Goal: Information Seeking & Learning: Understand process/instructions

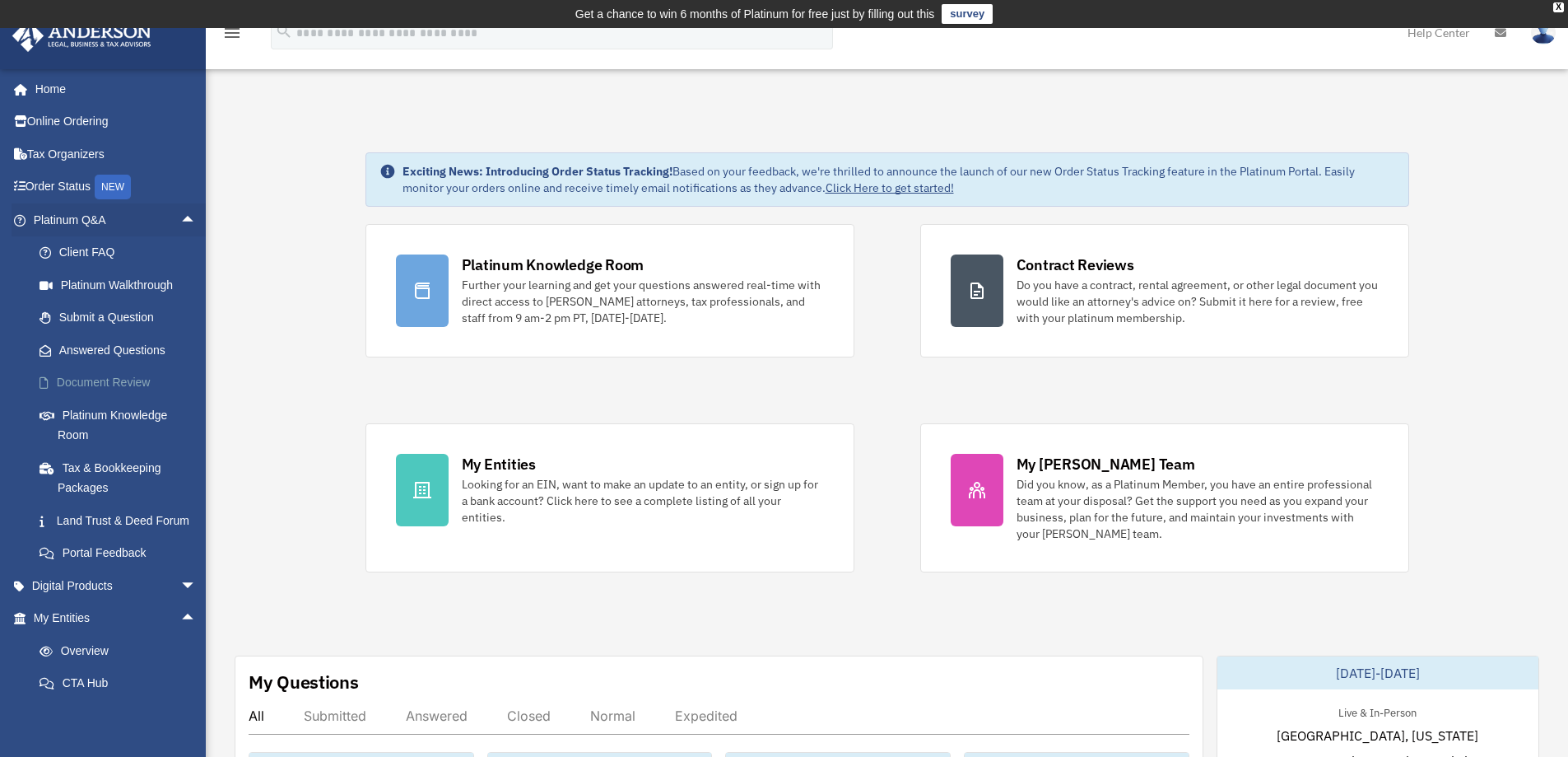
click at [136, 388] on link "Document Review" at bounding box center [122, 383] width 198 height 33
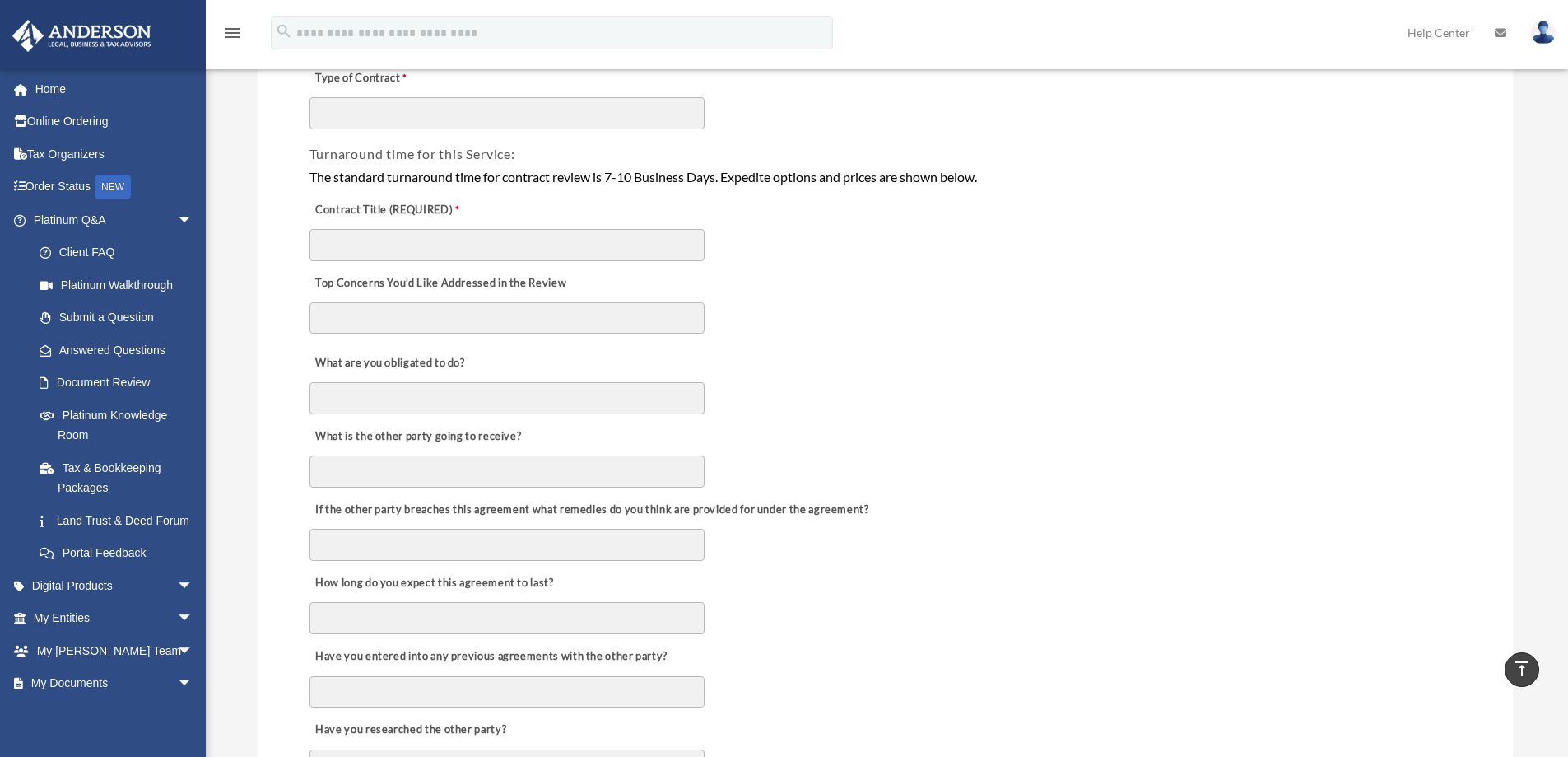
scroll to position [165, 0]
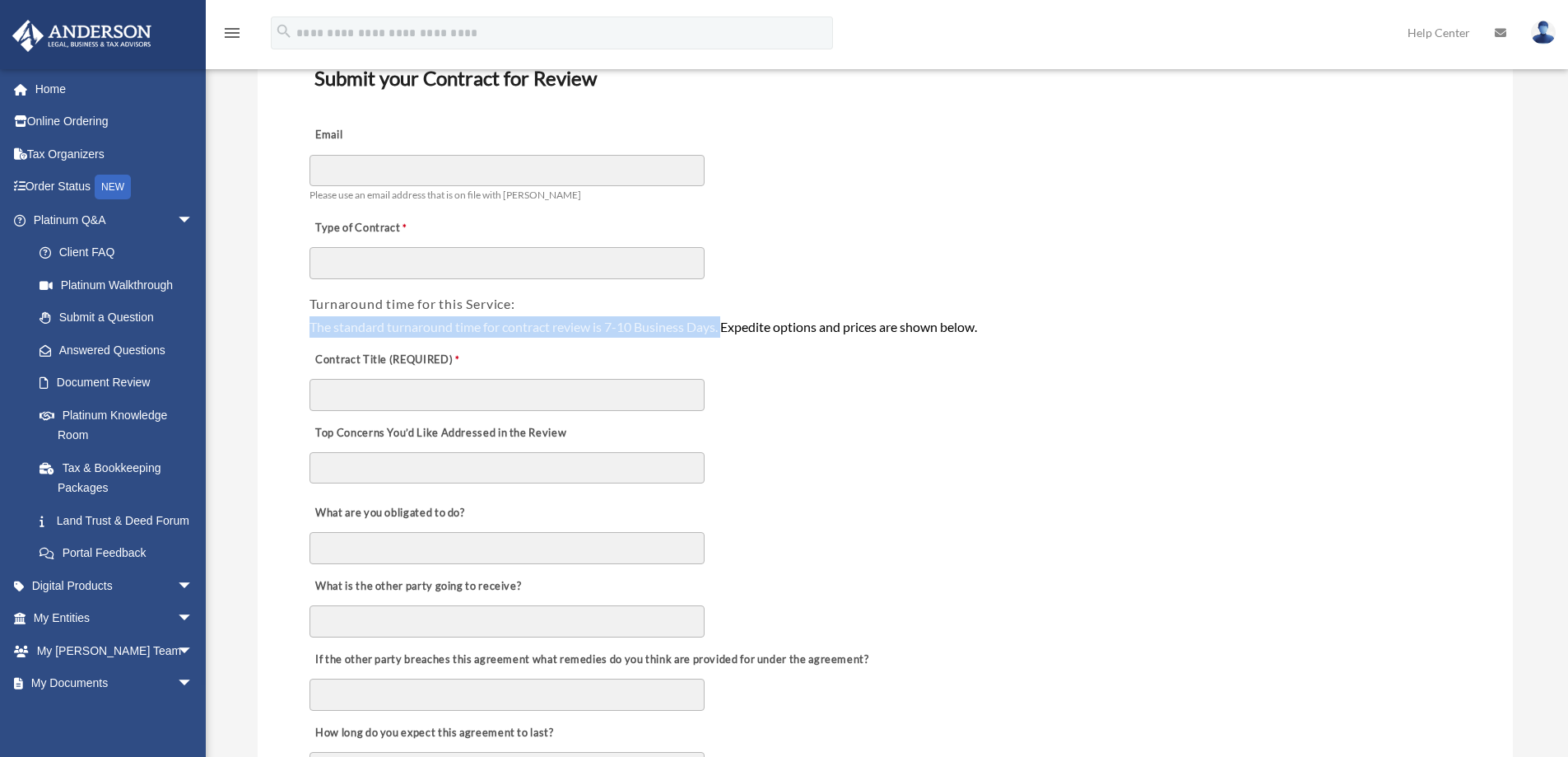
drag, startPoint x: 726, startPoint y: 327, endPoint x: 253, endPoint y: 333, distance: 473.0
copy div "The standard turnaround time for contract review is 7-10 Business Days."
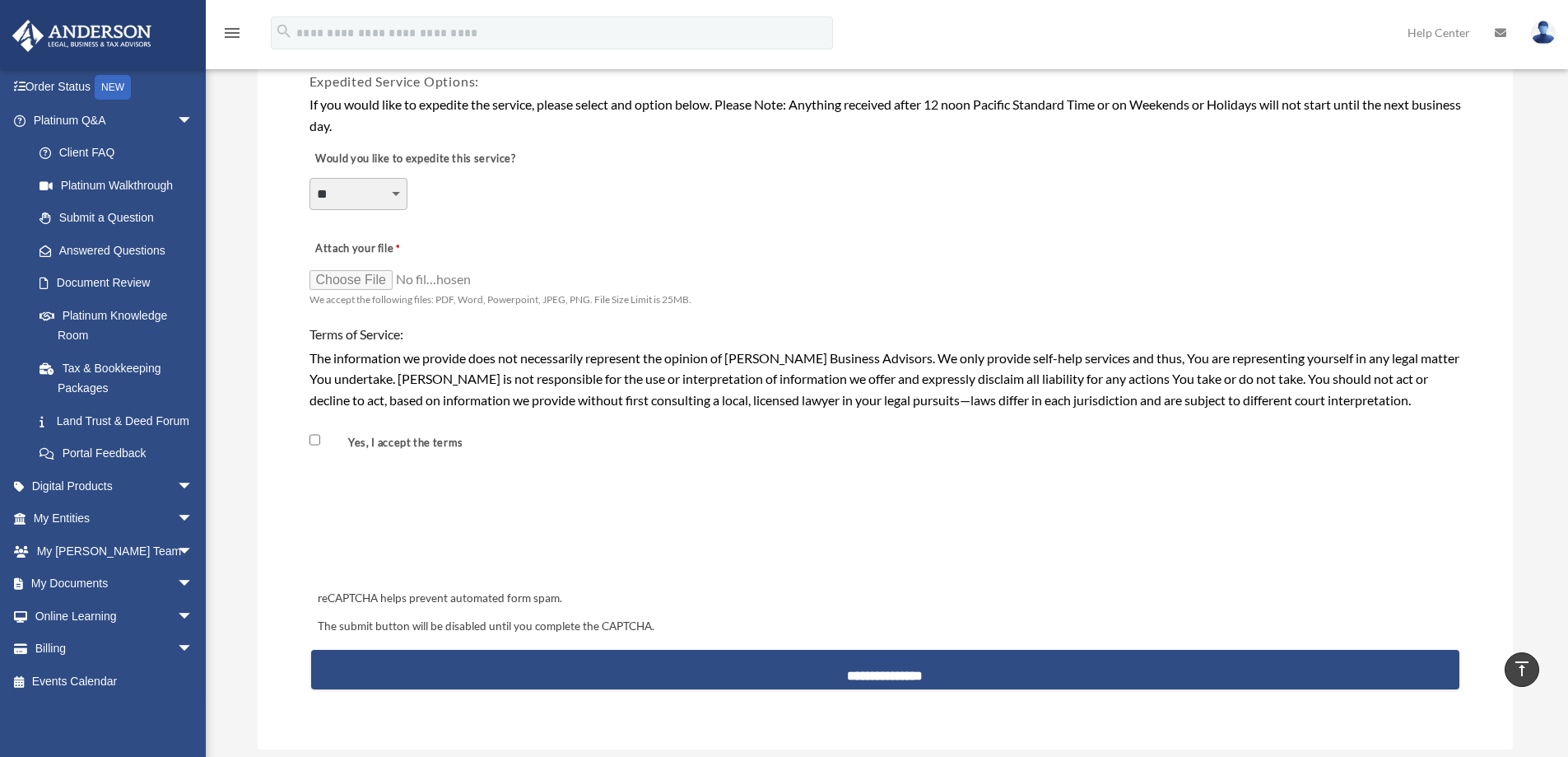
scroll to position [1235, 0]
